Goal: Transaction & Acquisition: Purchase product/service

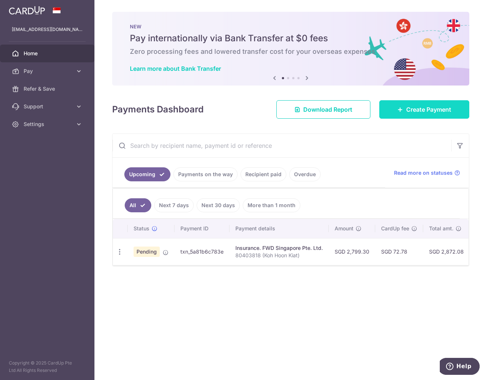
click at [424, 112] on span "Create Payment" at bounding box center [428, 109] width 45 height 9
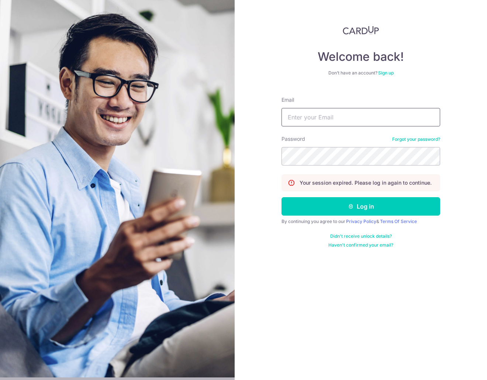
click at [310, 121] on input "Email" at bounding box center [360, 117] width 159 height 18
type input "dirkpig@gmail.com"
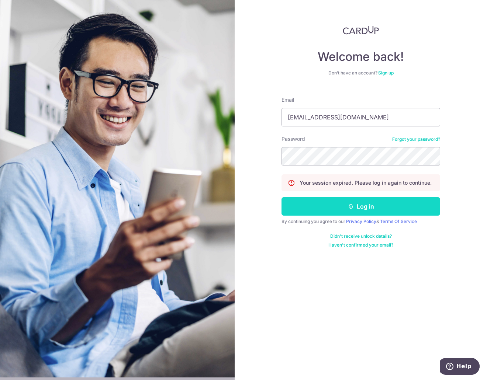
click at [317, 208] on button "Log in" at bounding box center [360, 206] width 159 height 18
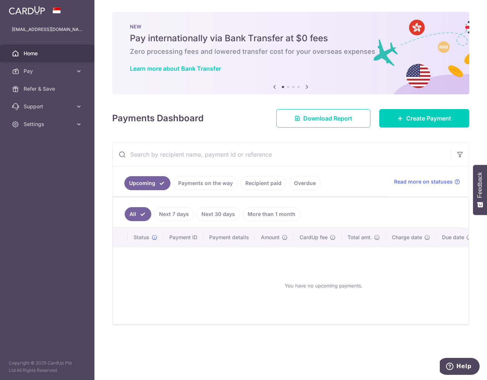
click at [201, 180] on link "Payments on the way" at bounding box center [205, 183] width 64 height 14
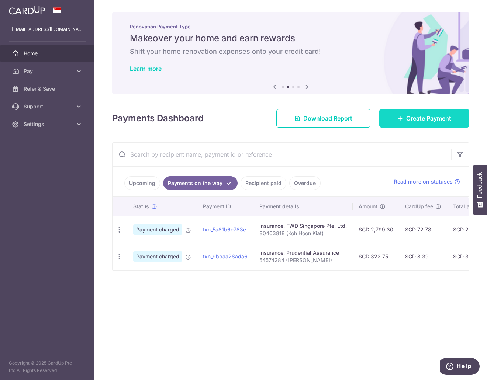
click at [426, 110] on link "Create Payment" at bounding box center [424, 118] width 90 height 18
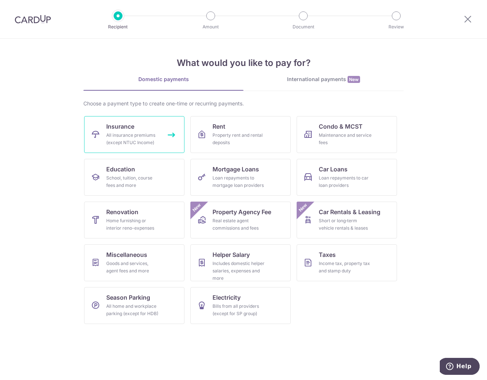
click at [134, 134] on div "All insurance premiums (except NTUC Income)" at bounding box center [132, 139] width 53 height 15
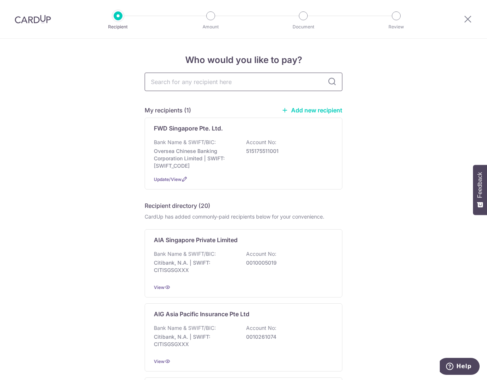
click at [197, 81] on input "text" at bounding box center [244, 82] width 198 height 18
type input "prud"
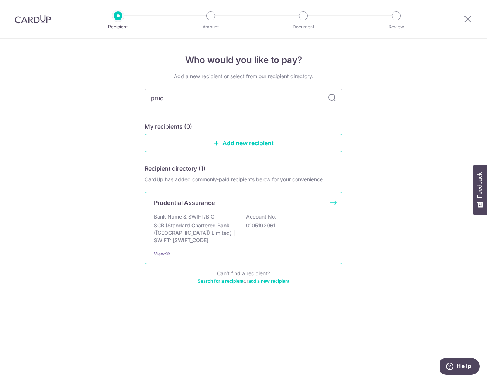
click at [214, 205] on p "Prudential Assurance" at bounding box center [184, 202] width 61 height 9
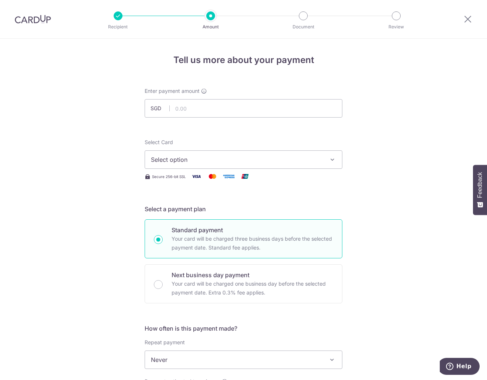
click at [271, 166] on button "Select option" at bounding box center [244, 159] width 198 height 18
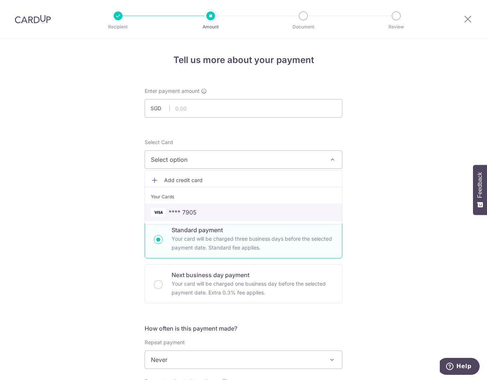
click at [183, 211] on span "**** 7905" at bounding box center [182, 212] width 28 height 9
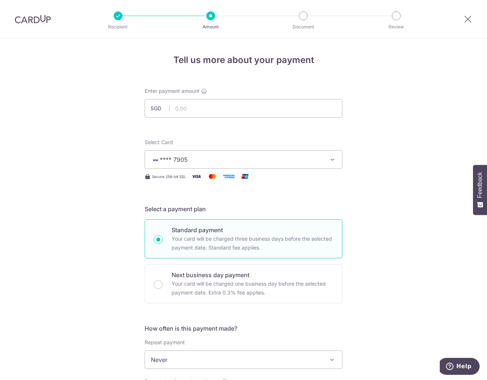
click at [89, 190] on div "Tell us more about your payment Enter payment amount SGD Select Card **** 7905 …" at bounding box center [243, 372] width 487 height 667
click at [206, 101] on input "text" at bounding box center [244, 108] width 198 height 18
paste input "72463371"
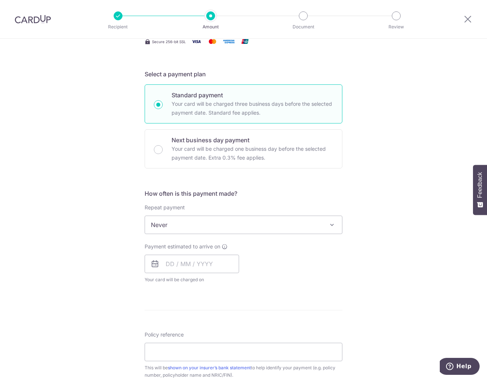
type input "72463371"
click at [173, 219] on span "Never" at bounding box center [243, 225] width 197 height 18
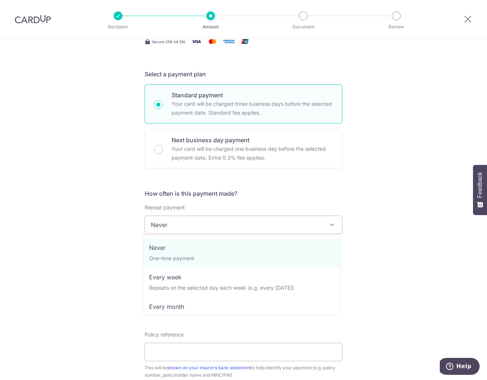
click at [109, 217] on div "Tell us more about your payment Enter payment amount SGD Select Card **** 7905 …" at bounding box center [243, 237] width 487 height 667
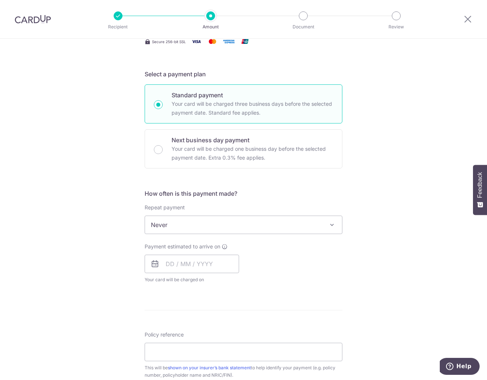
scroll to position [270, 0]
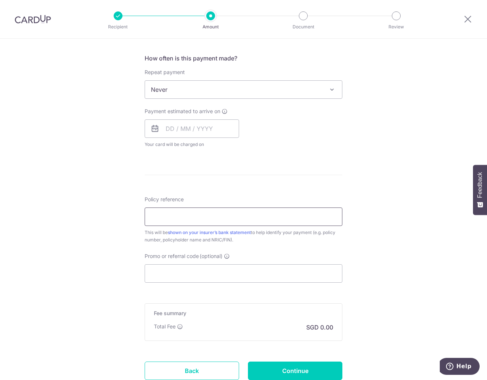
click at [217, 216] on input "Policy reference" at bounding box center [244, 217] width 198 height 18
paste input "72463371"
click at [209, 217] on input "72463371" at bounding box center [244, 217] width 198 height 18
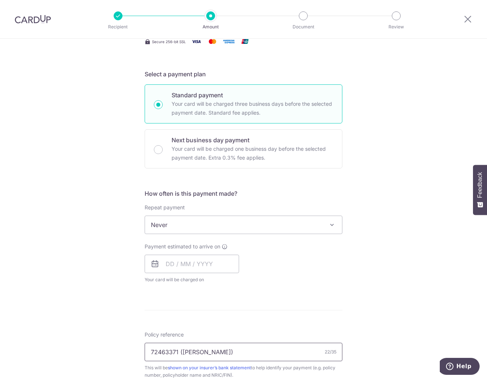
scroll to position [0, 0]
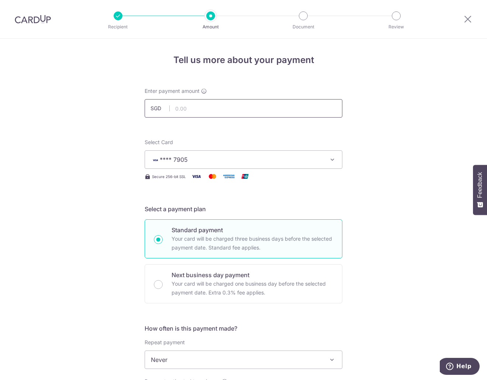
type input "72463371 ([PERSON_NAME])"
click at [209, 108] on input "text" at bounding box center [244, 108] width 198 height 18
type input "45.92"
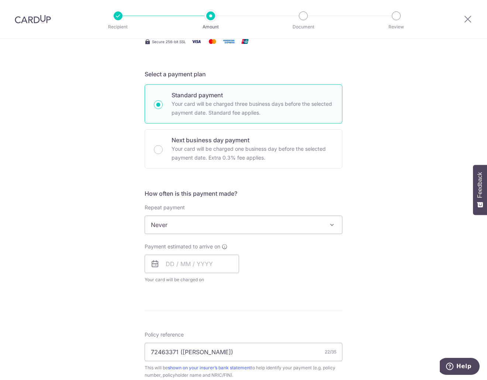
scroll to position [270, 0]
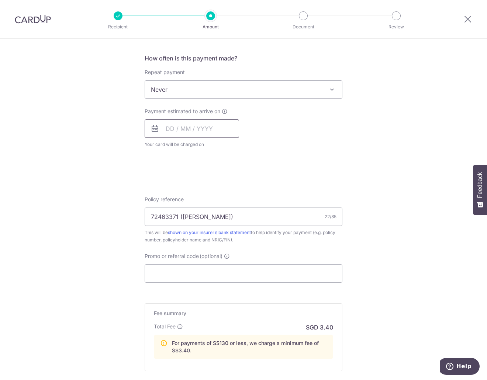
click at [173, 126] on input "text" at bounding box center [192, 128] width 94 height 18
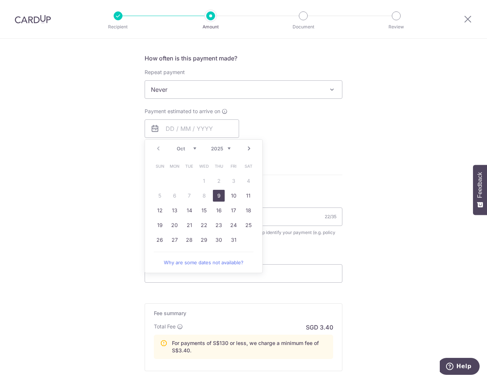
click at [218, 196] on link "9" at bounding box center [219, 196] width 12 height 12
type input "[DATE]"
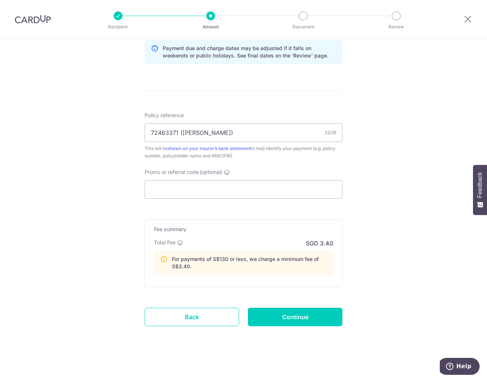
scroll to position [385, 0]
click at [285, 317] on input "Continue" at bounding box center [295, 316] width 94 height 18
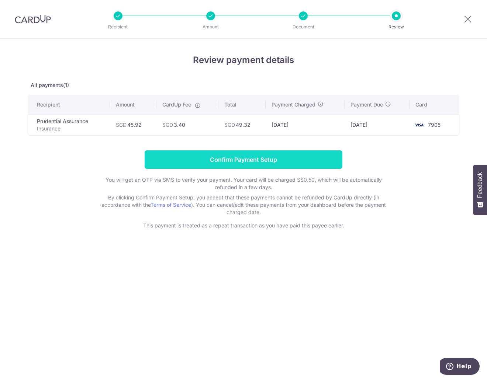
click at [316, 159] on input "Confirm Payment Setup" at bounding box center [244, 159] width 198 height 18
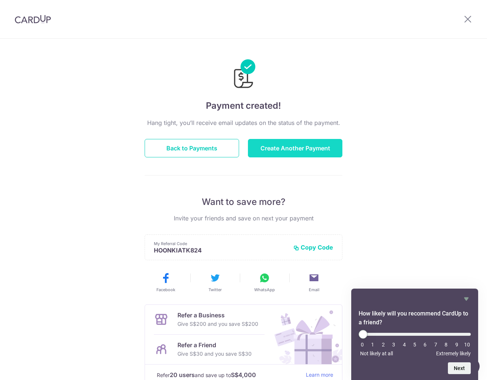
click at [323, 147] on button "Create Another Payment" at bounding box center [295, 148] width 94 height 18
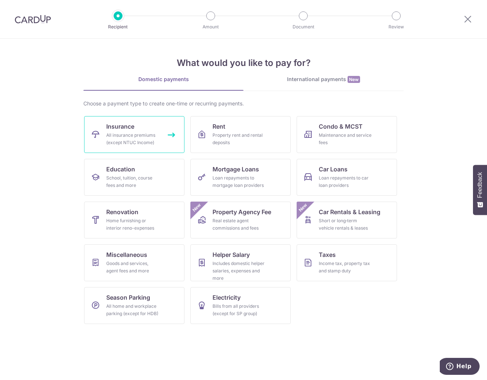
click at [140, 135] on div "All insurance premiums (except NTUC Income)" at bounding box center [132, 139] width 53 height 15
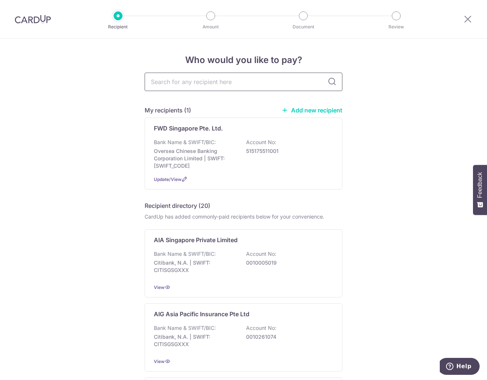
click at [215, 82] on input "text" at bounding box center [244, 82] width 198 height 18
type input "prude"
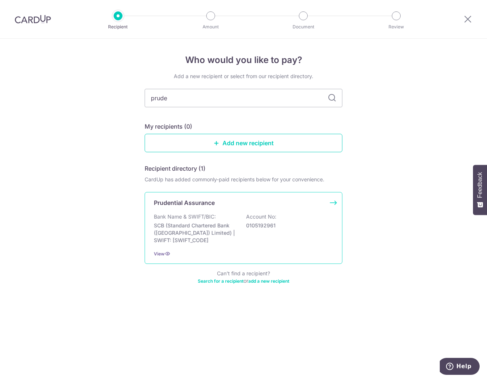
click at [250, 215] on p "Account No:" at bounding box center [261, 216] width 30 height 7
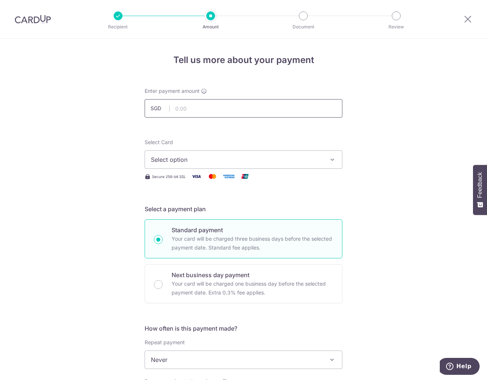
click at [207, 108] on input "text" at bounding box center [244, 108] width 198 height 18
type input "103.09"
click at [236, 159] on span "Select option" at bounding box center [237, 159] width 172 height 9
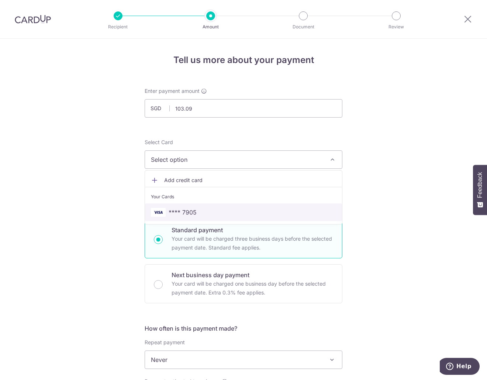
click at [212, 209] on span "**** 7905" at bounding box center [243, 212] width 185 height 9
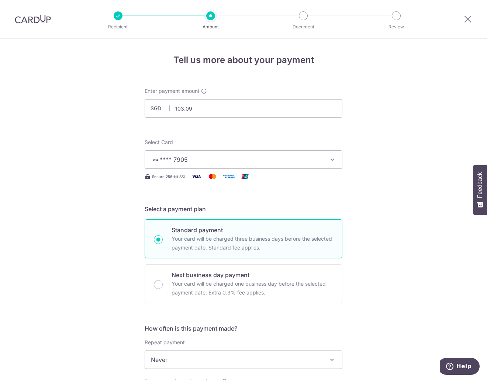
click at [387, 221] on div "Tell us more about your payment Enter payment amount SGD 103.09 103.09 Select C…" at bounding box center [243, 387] width 487 height 697
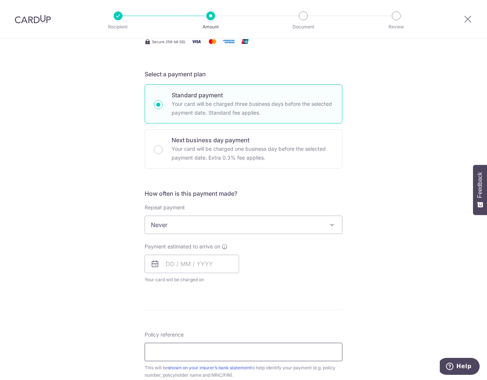
click at [188, 347] on input "Policy reference" at bounding box center [244, 352] width 198 height 18
paste input "72463577"
type input "72463577 ([PERSON_NAME])"
click at [208, 269] on input "text" at bounding box center [192, 264] width 94 height 18
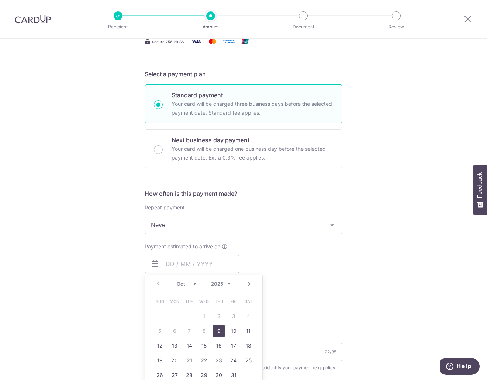
click at [217, 329] on link "9" at bounding box center [219, 331] width 12 height 12
type input "[DATE]"
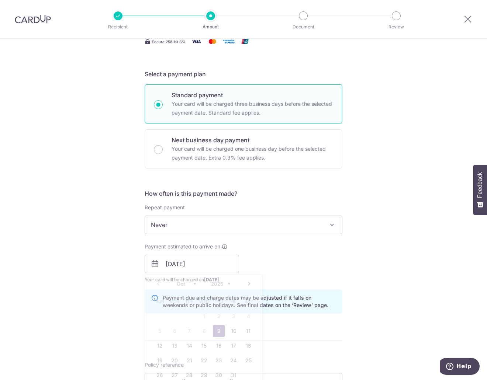
click at [304, 277] on div "Payment estimated to arrive on 09/10/2025 Prev Next Oct Nov Dec 2025 2026 2027 …" at bounding box center [243, 263] width 206 height 41
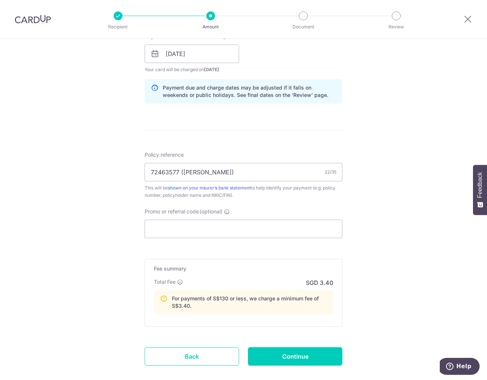
scroll to position [385, 0]
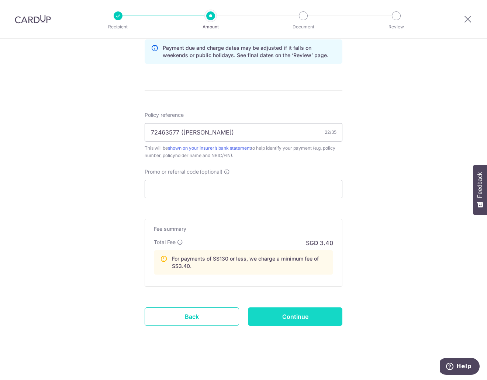
click at [324, 314] on input "Continue" at bounding box center [295, 316] width 94 height 18
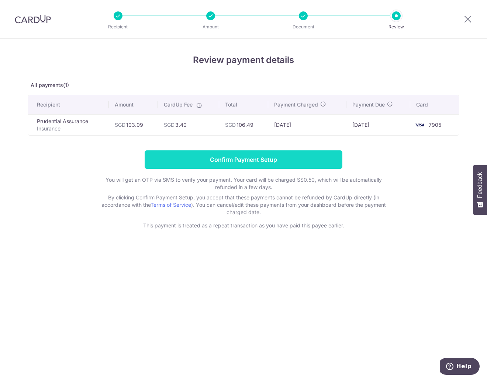
click at [268, 156] on input "Confirm Payment Setup" at bounding box center [244, 159] width 198 height 18
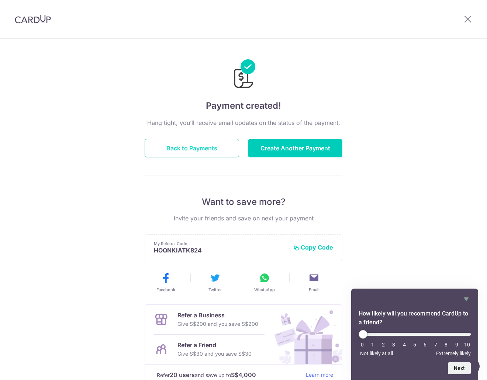
click at [195, 149] on button "Back to Payments" at bounding box center [192, 148] width 94 height 18
